Goal: Check status

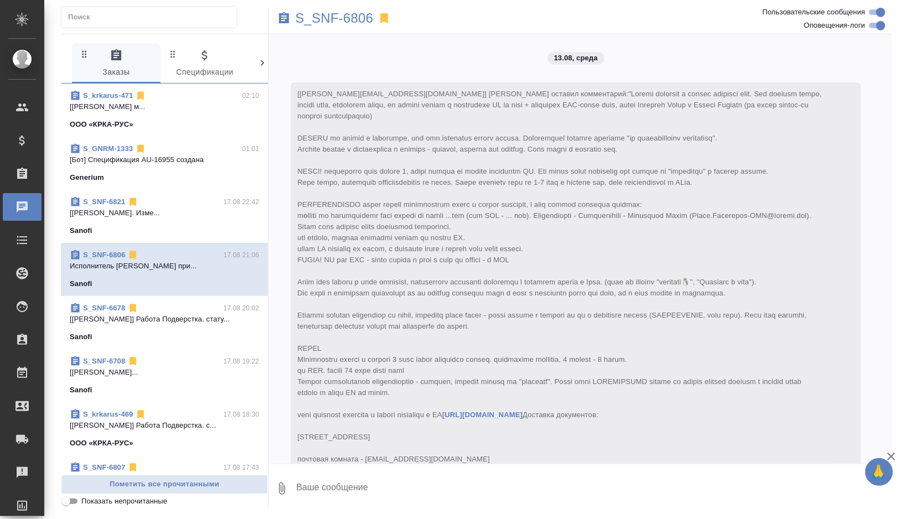
scroll to position [9046, 0]
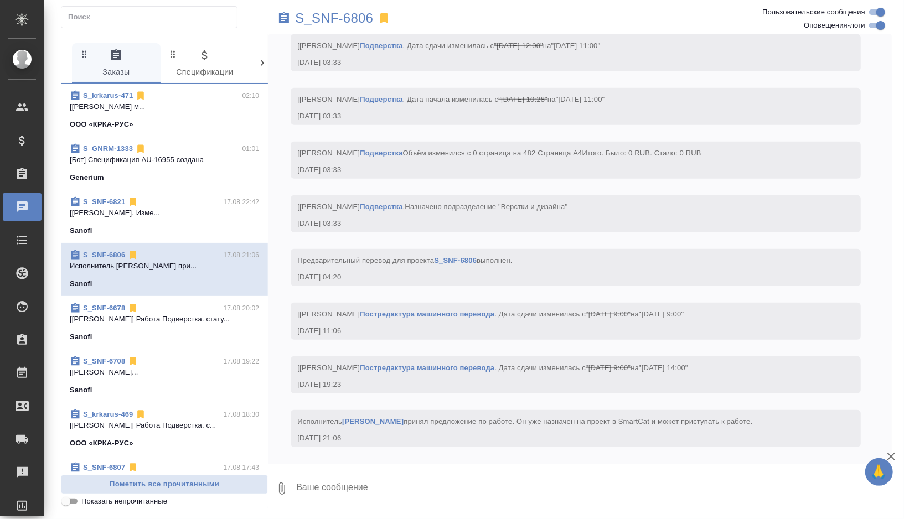
click at [349, 9] on div "S_SNF-6806" at bounding box center [476, 18] width 416 height 24
click at [354, 15] on p "S_SNF-6806" at bounding box center [334, 18] width 78 height 11
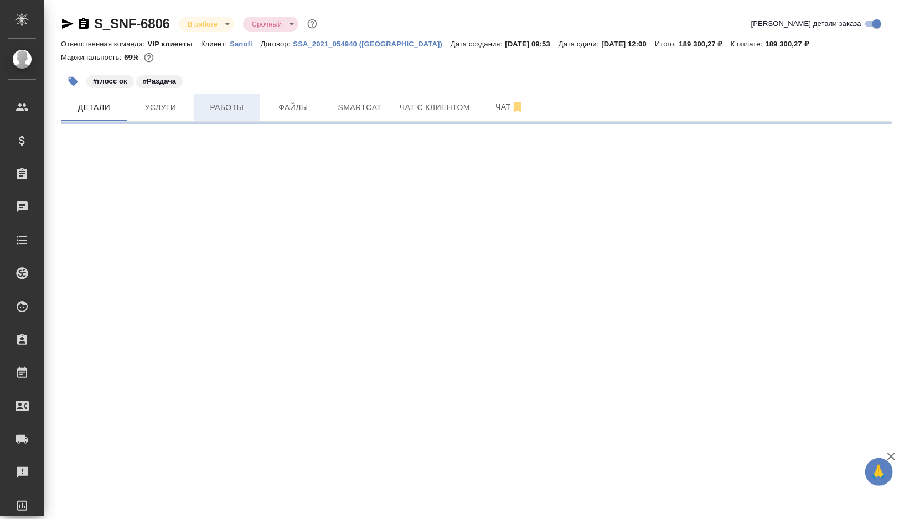
click at [235, 110] on span "Работы" at bounding box center [226, 108] width 53 height 14
select select "RU"
